Goal: Navigation & Orientation: Find specific page/section

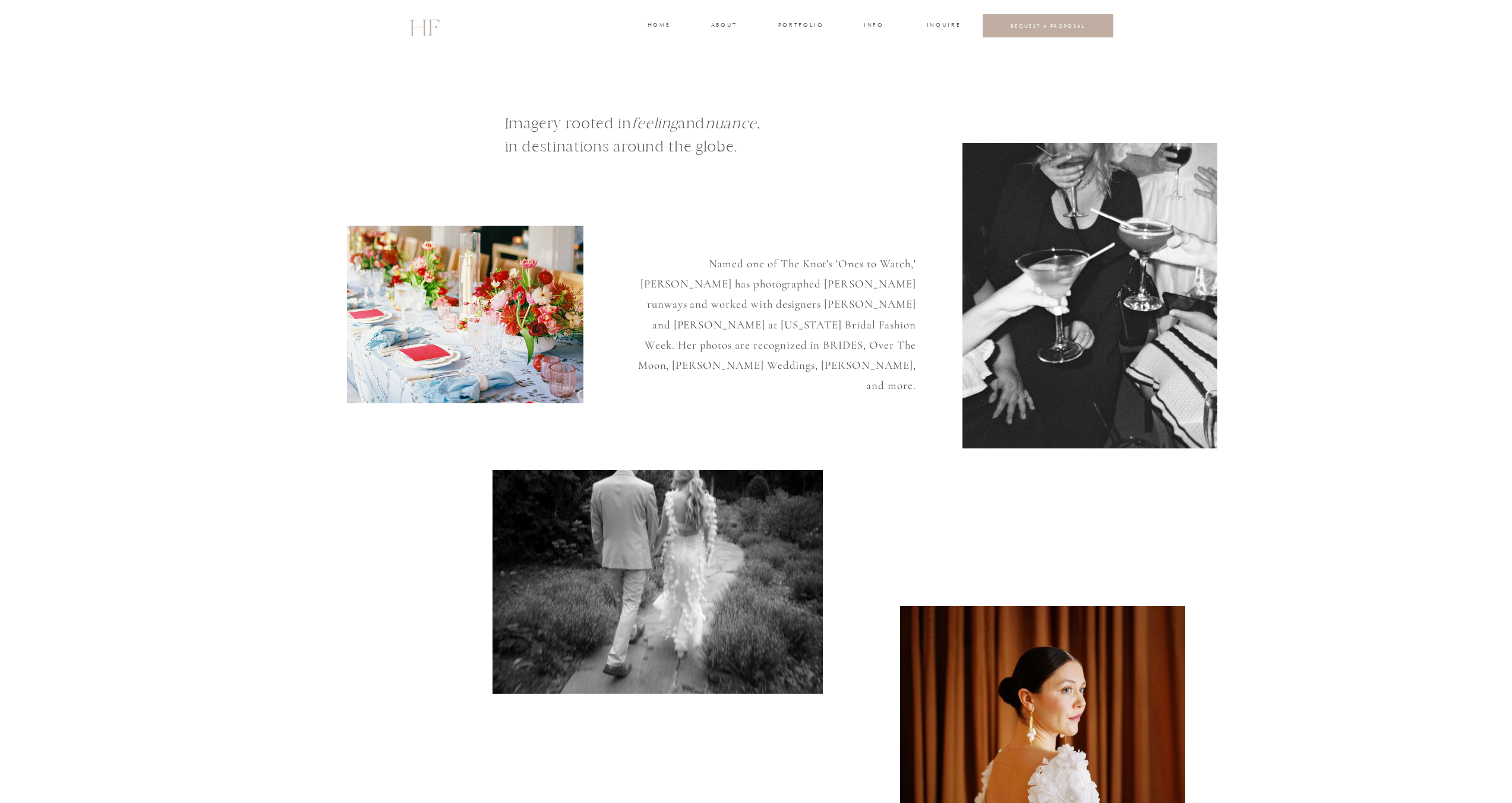
click at [714, 26] on h3 "about" at bounding box center [723, 26] width 25 height 11
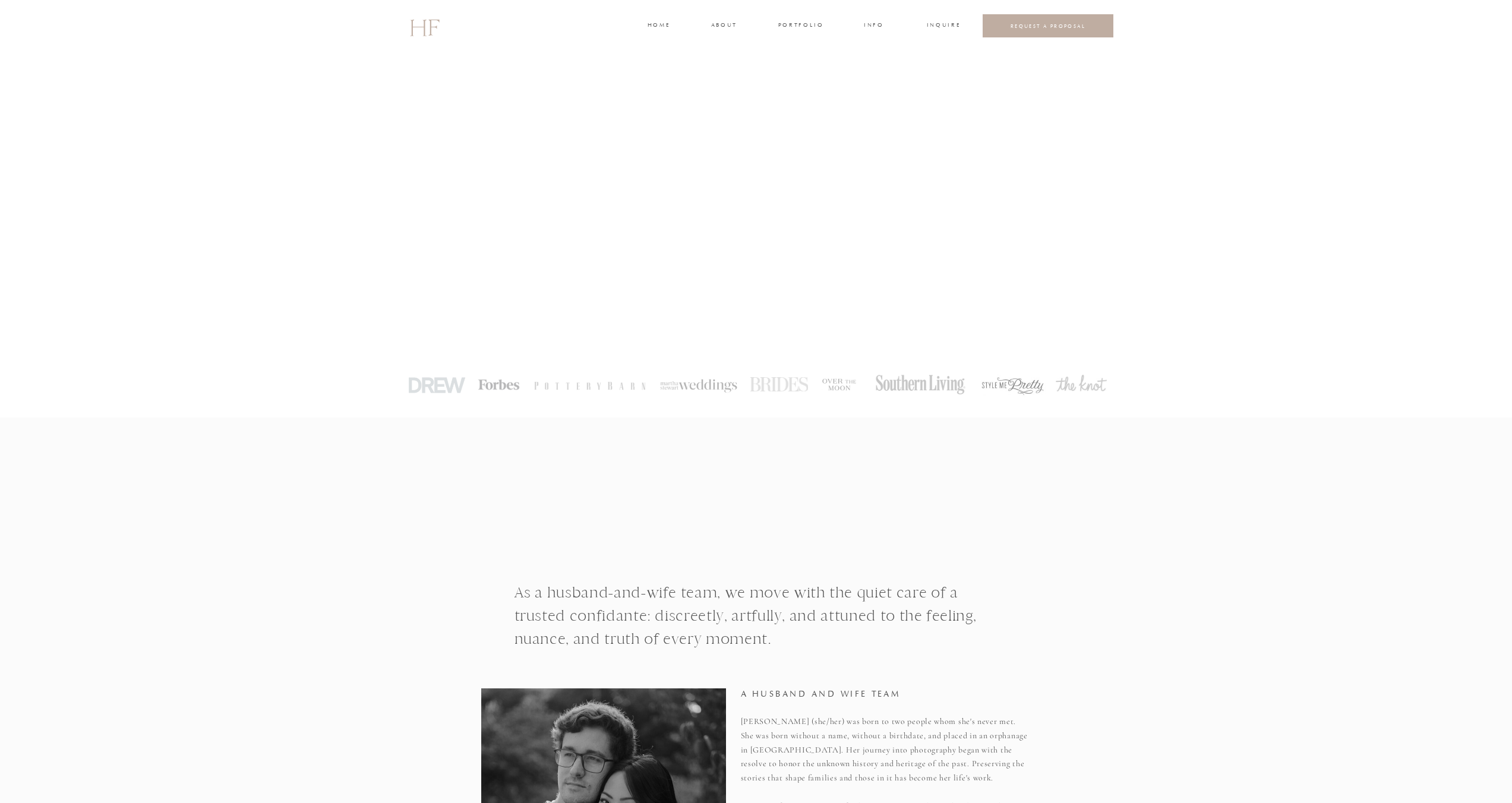
click at [657, 21] on h3 "home" at bounding box center [659, 26] width 22 height 11
